Goal: Transaction & Acquisition: Download file/media

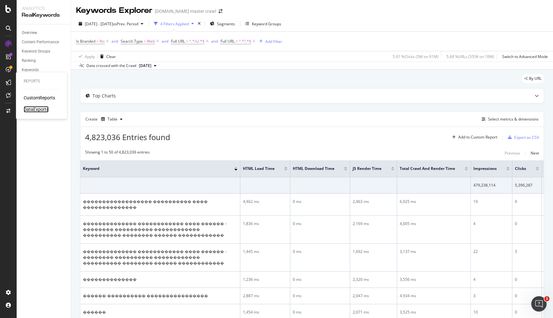
click at [29, 108] on div "DataExports" at bounding box center [36, 109] width 25 height 6
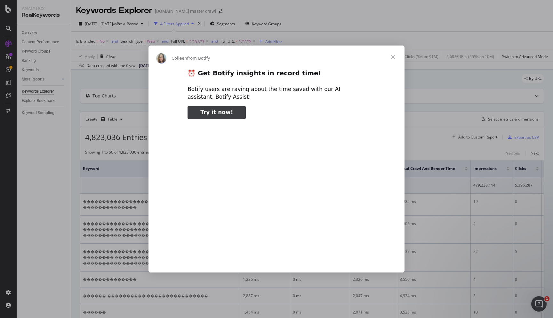
type input "84983"
click at [393, 57] on span "Close" at bounding box center [393, 56] width 23 height 23
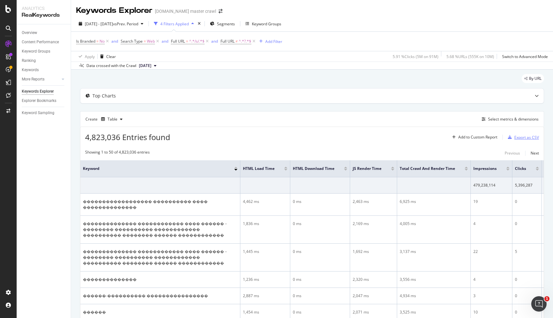
click at [523, 137] on div "Export as CSV" at bounding box center [526, 136] width 25 height 5
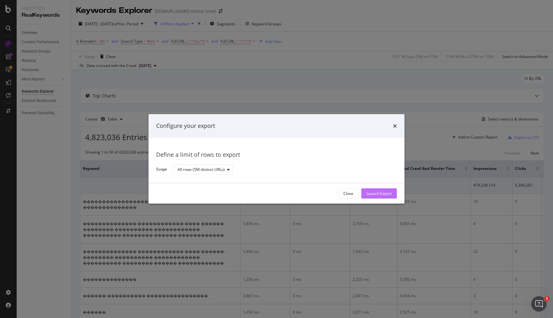
click at [381, 190] on div "Launch Export" at bounding box center [379, 194] width 25 height 10
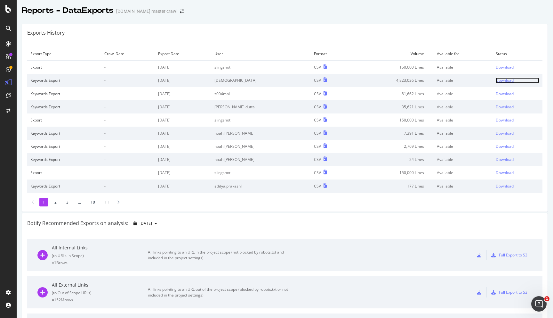
click at [505, 79] on div "Download" at bounding box center [505, 79] width 18 height 5
